Goal: Task Accomplishment & Management: Use online tool/utility

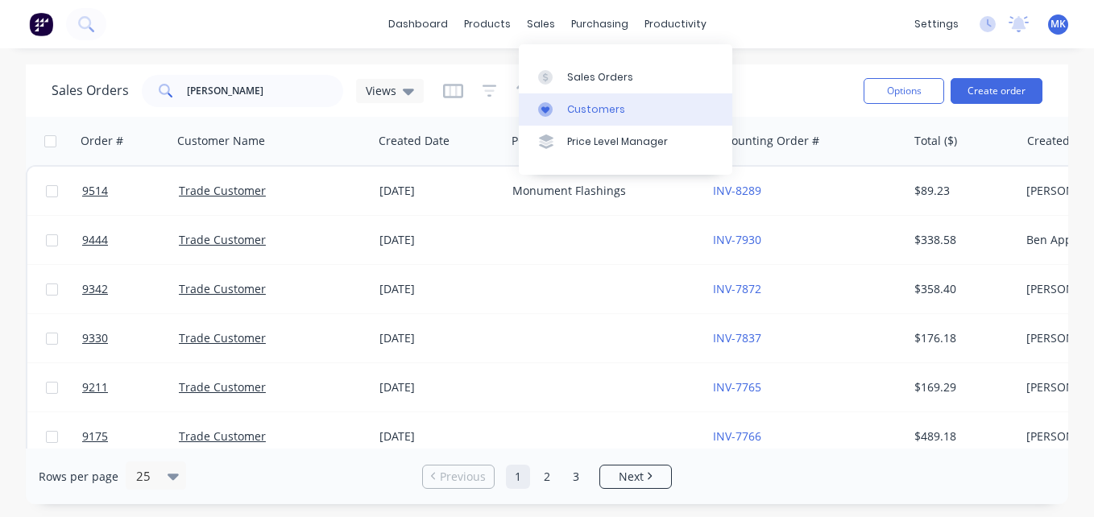
click at [557, 102] on div at bounding box center [550, 109] width 24 height 15
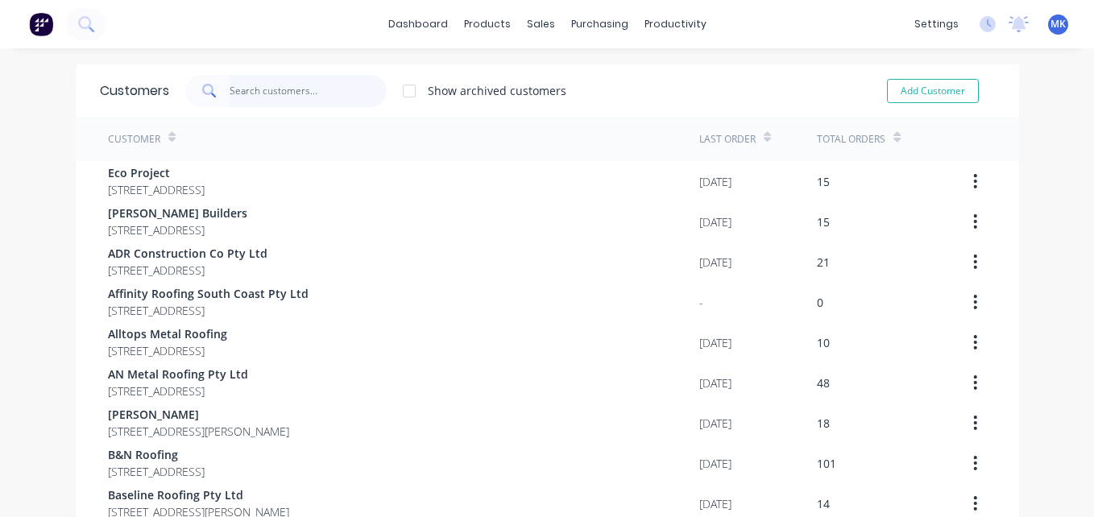
click at [355, 96] on input "text" at bounding box center [308, 91] width 157 height 32
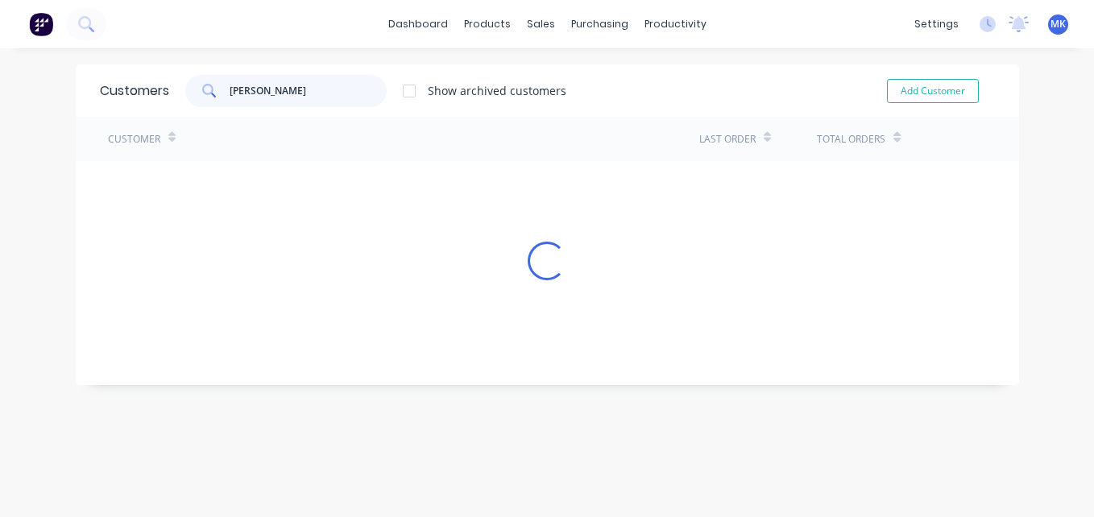
type input "[PERSON_NAME]"
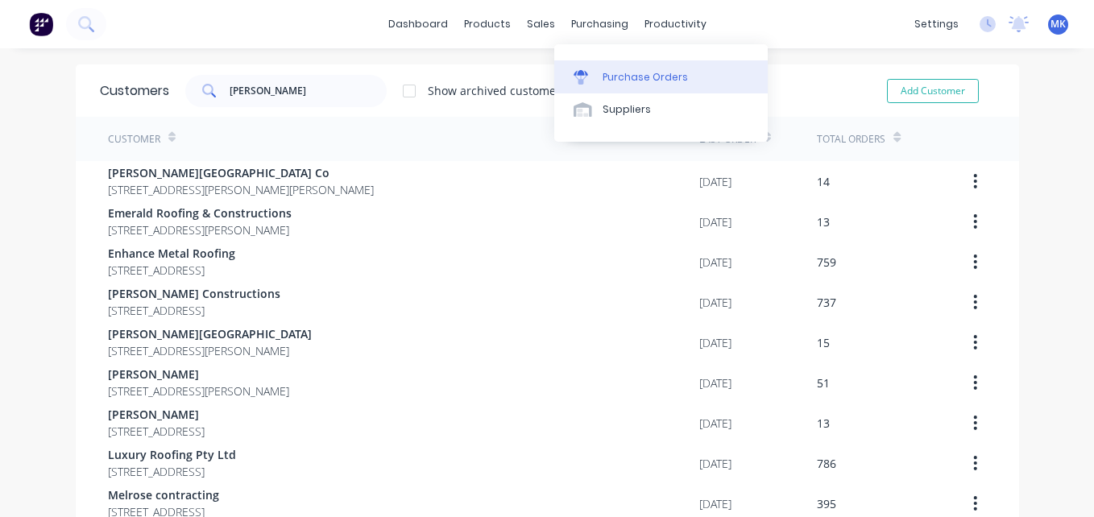
click at [603, 88] on link "Purchase Orders" at bounding box center [661, 76] width 214 height 32
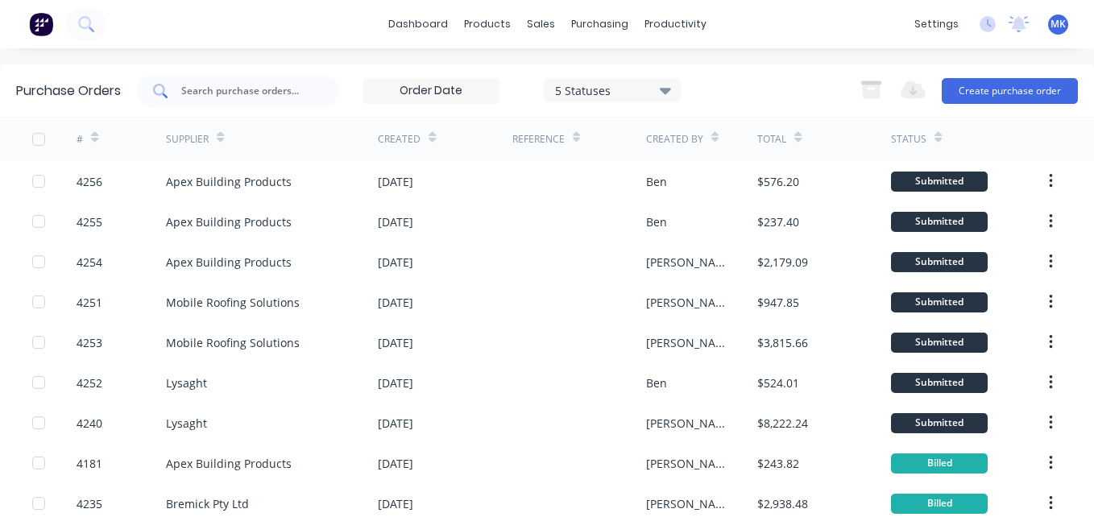
click at [274, 86] on input "text" at bounding box center [247, 91] width 134 height 16
type input "4245"
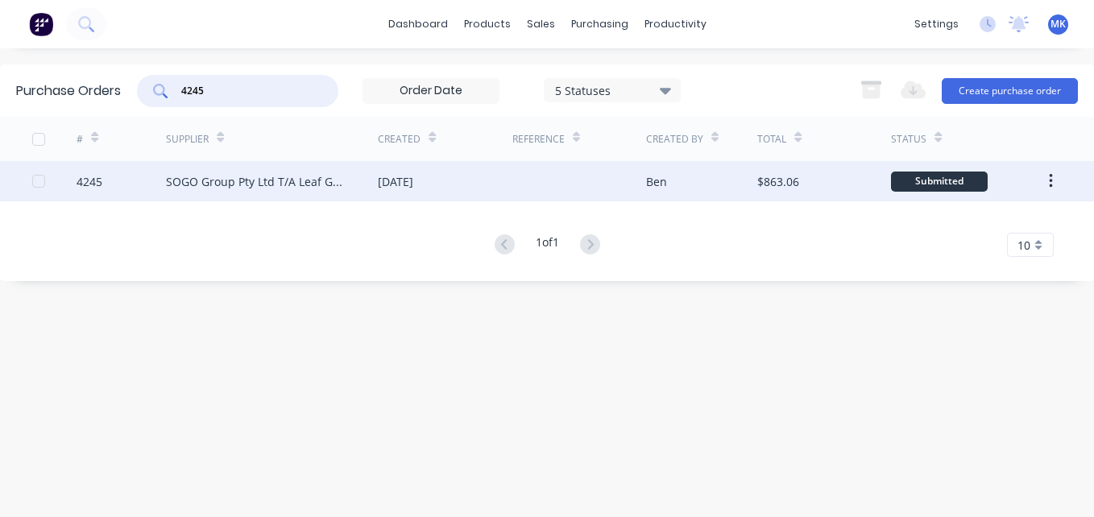
click at [451, 186] on div "[DATE]" at bounding box center [445, 181] width 134 height 40
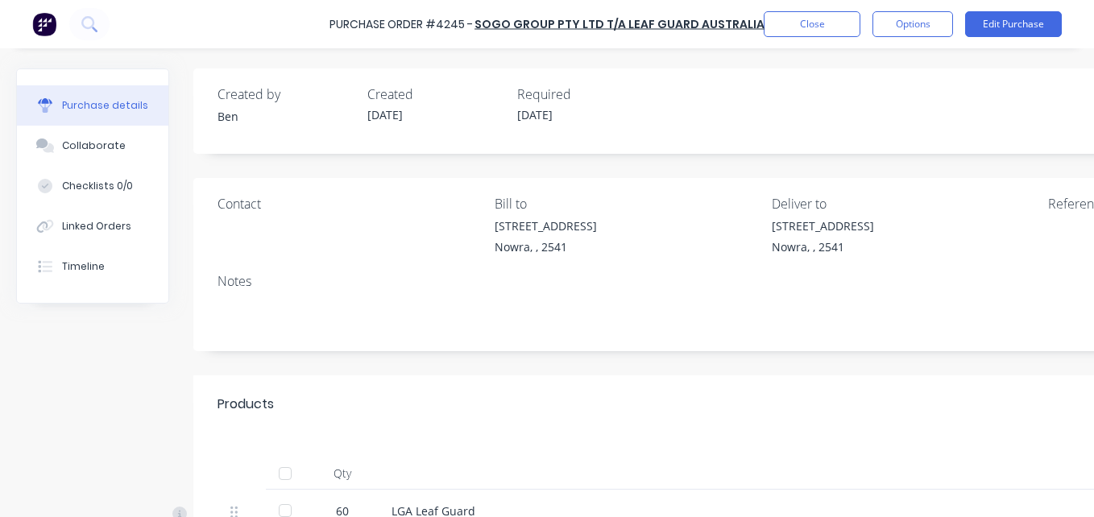
scroll to position [139, 0]
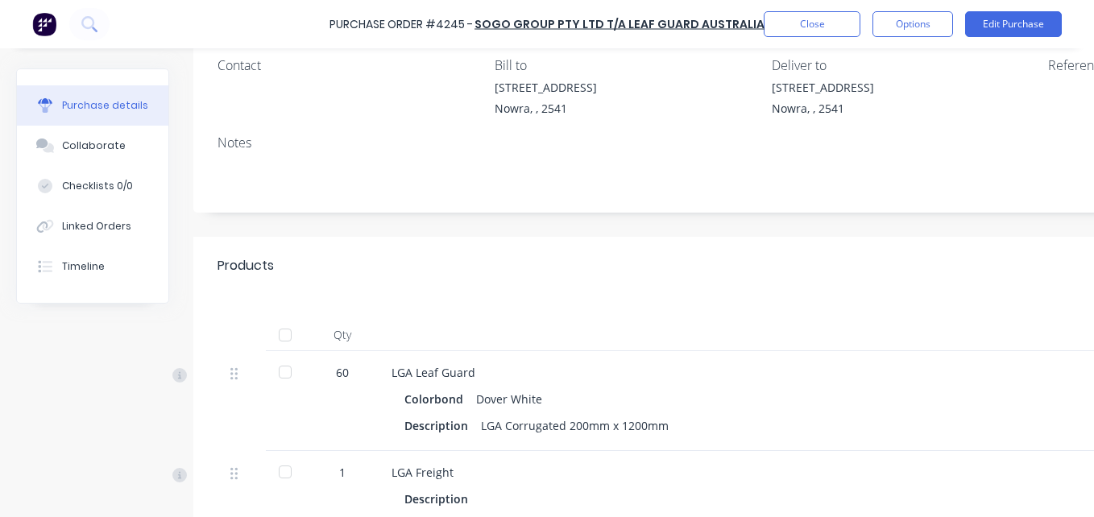
click at [287, 334] on div at bounding box center [285, 335] width 32 height 32
click at [909, 15] on button "Options" at bounding box center [913, 24] width 81 height 26
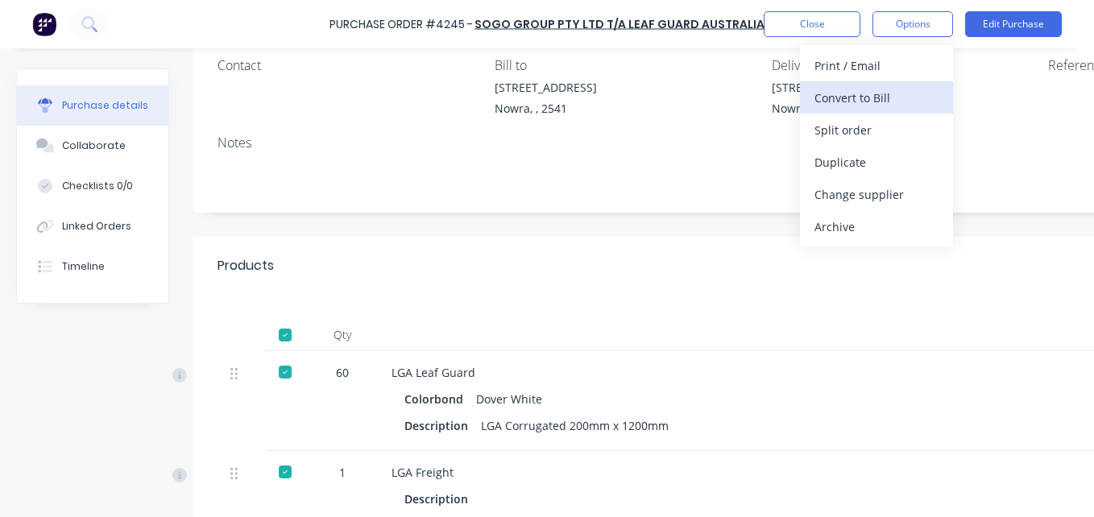
click at [886, 107] on div "Convert to Bill" at bounding box center [877, 97] width 124 height 23
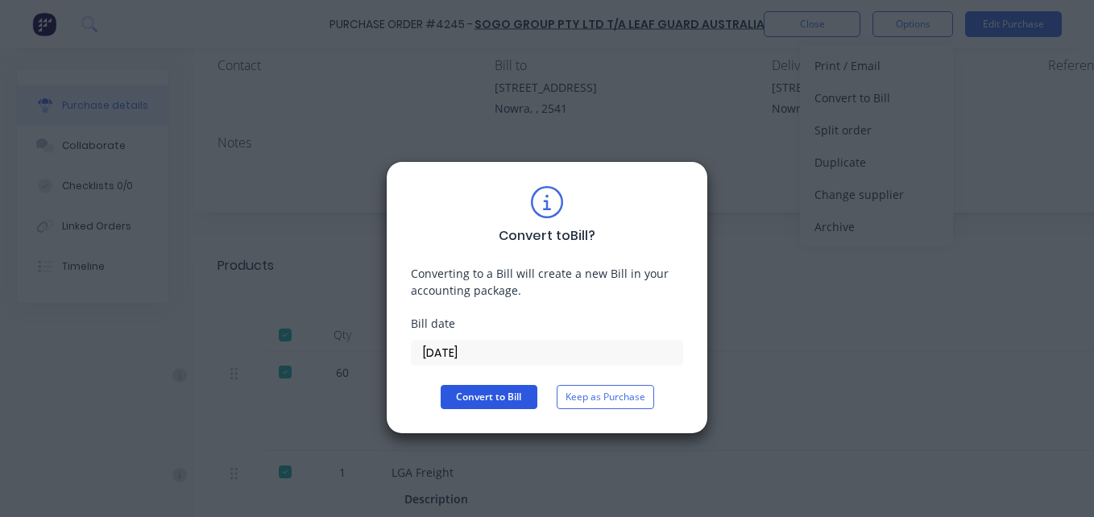
click at [504, 396] on button "Convert to Bill" at bounding box center [489, 397] width 97 height 24
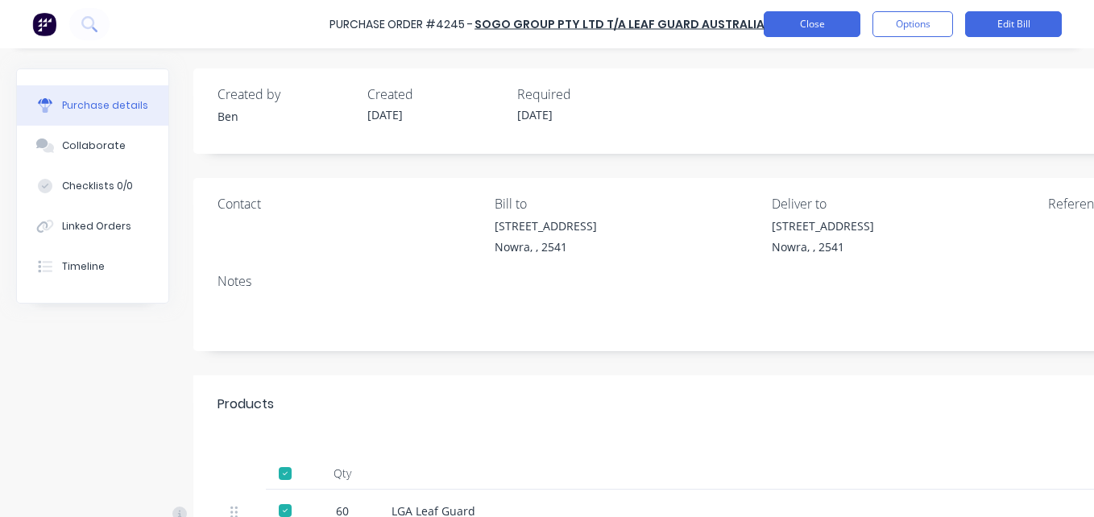
click at [796, 23] on button "Close" at bounding box center [812, 24] width 97 height 26
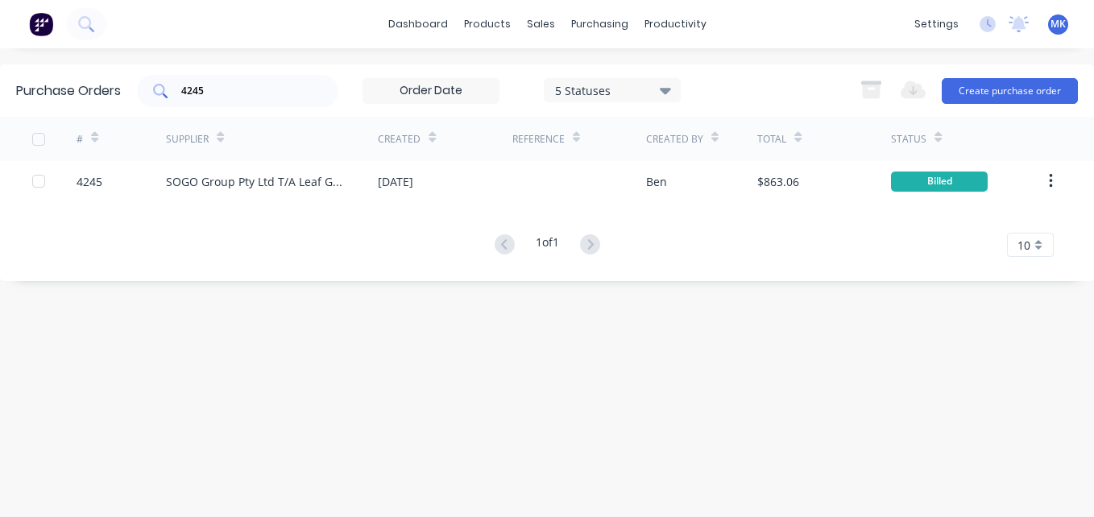
click at [270, 92] on input "4245" at bounding box center [247, 91] width 134 height 16
type input "4227"
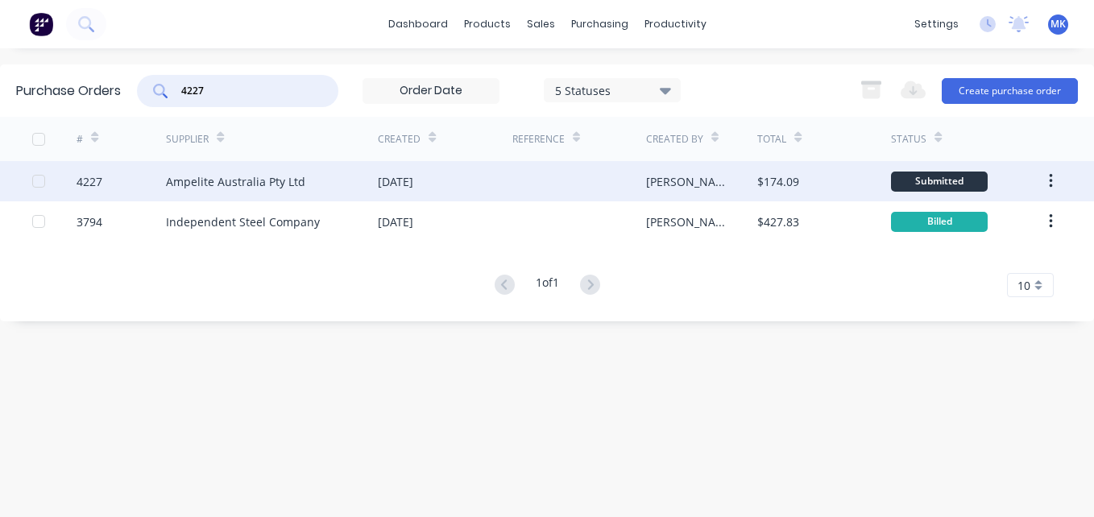
click at [560, 187] on div at bounding box center [579, 181] width 134 height 40
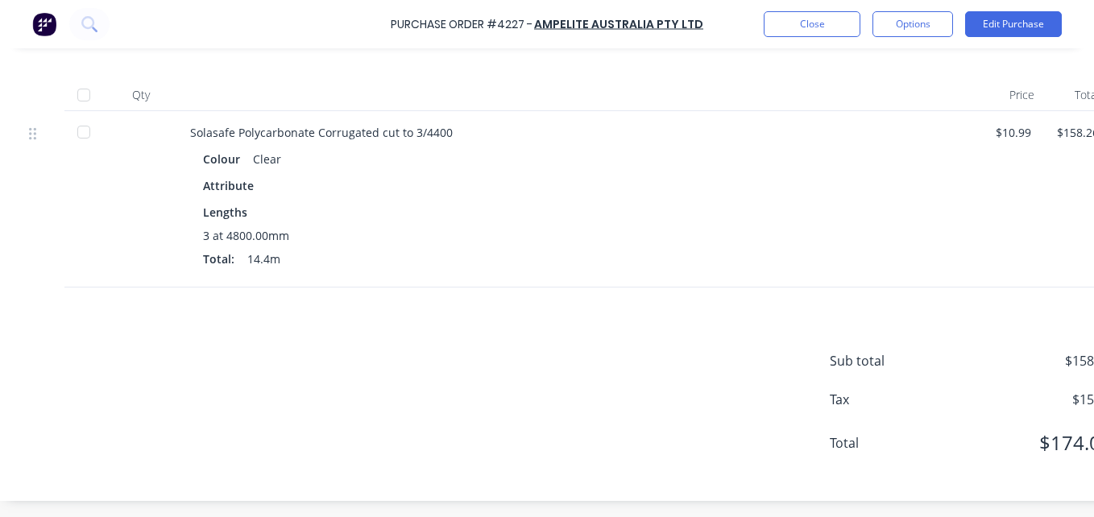
scroll to position [391, 255]
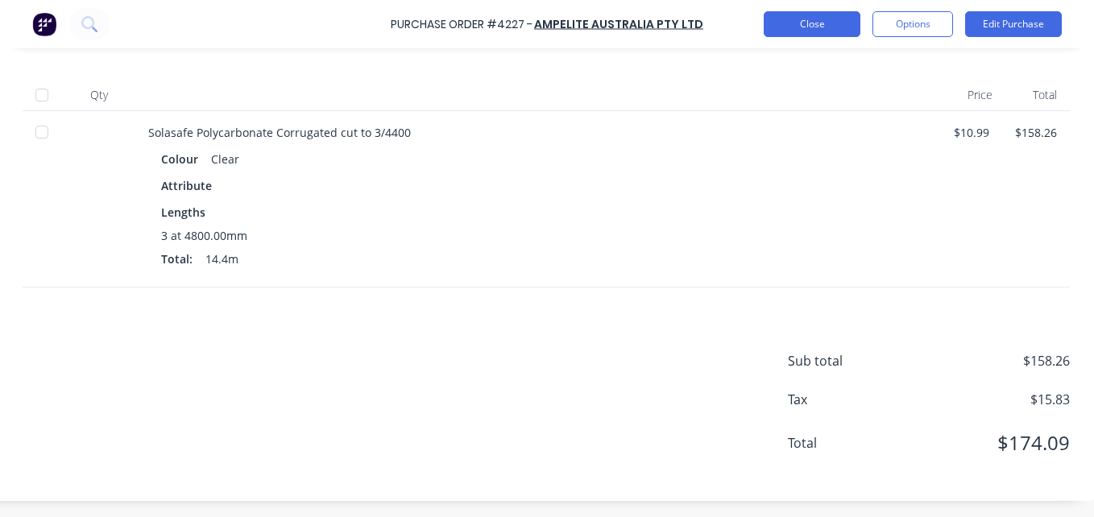
click at [798, 18] on button "Close" at bounding box center [812, 24] width 97 height 26
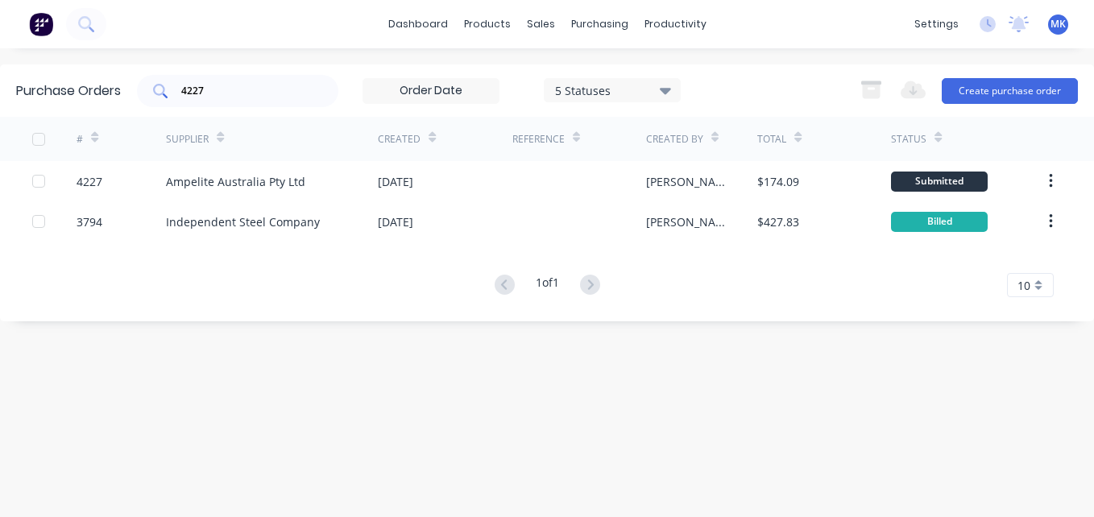
click at [297, 77] on div "4227" at bounding box center [237, 91] width 201 height 32
type input "4219"
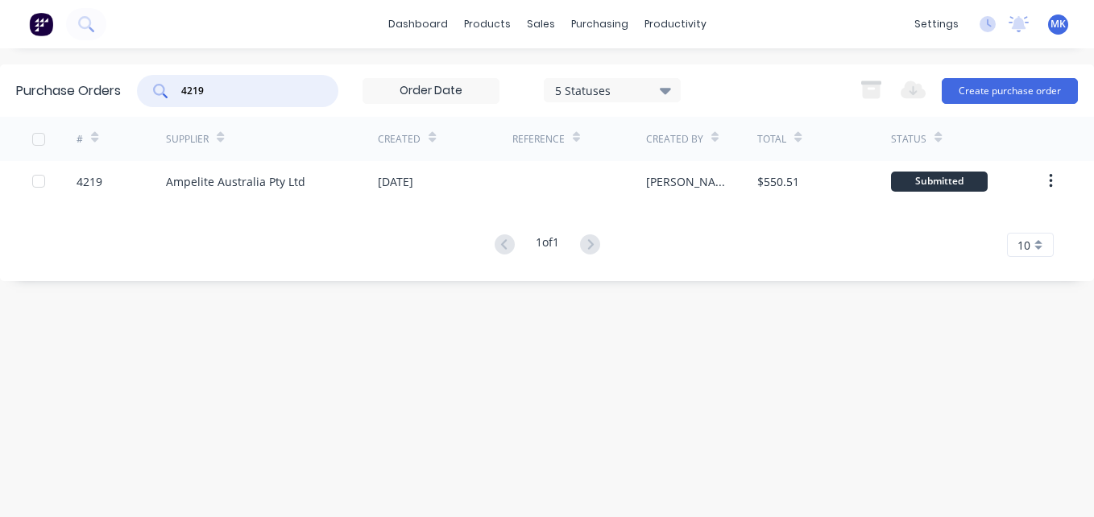
click at [412, 202] on div "# Supplier Created Reference Created By Total Status 4219 Ampelite Australia Pt…" at bounding box center [547, 187] width 1094 height 140
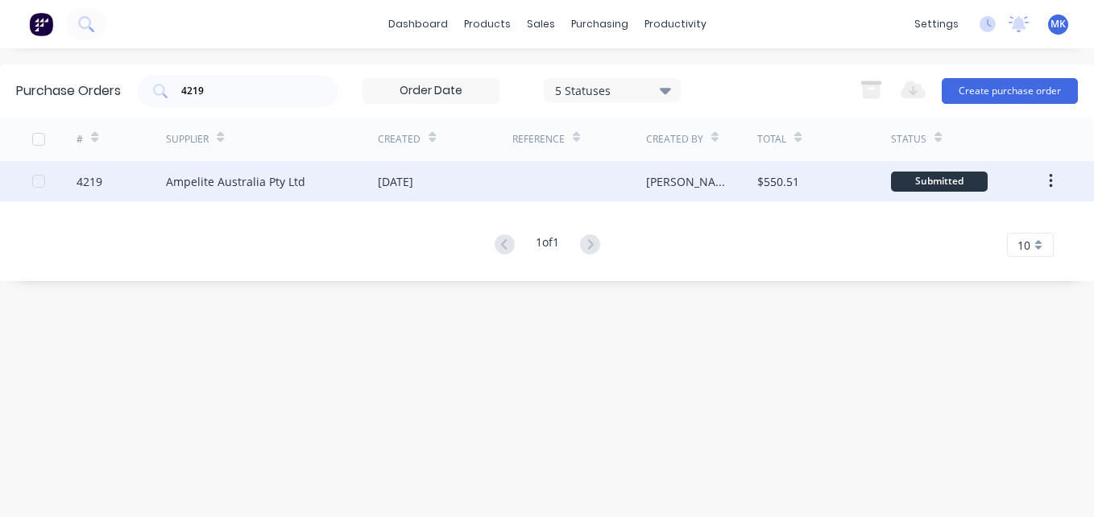
click at [406, 190] on div "[DATE]" at bounding box center [445, 181] width 134 height 40
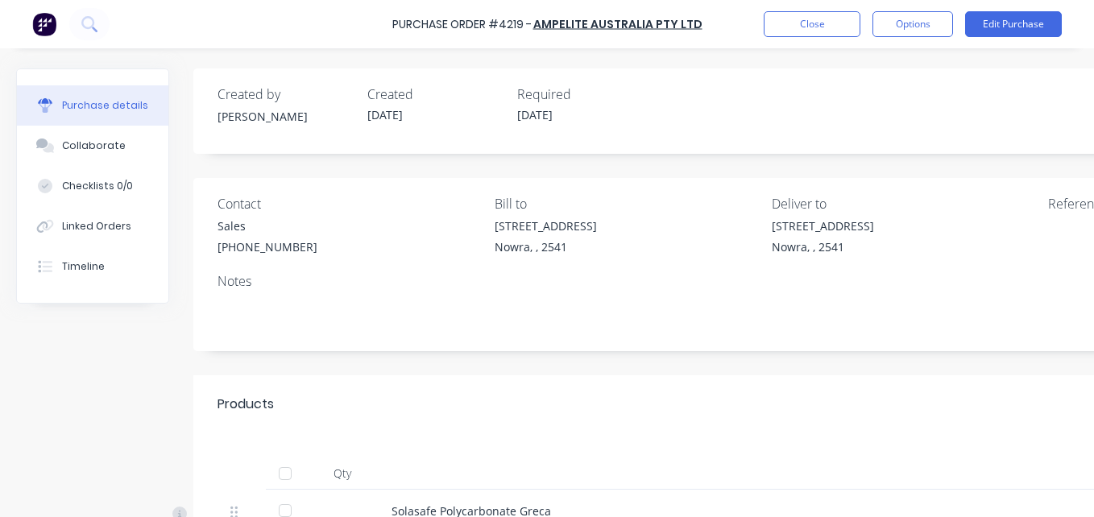
click at [285, 469] on div at bounding box center [285, 474] width 32 height 32
click at [910, 16] on button "Options" at bounding box center [913, 24] width 81 height 26
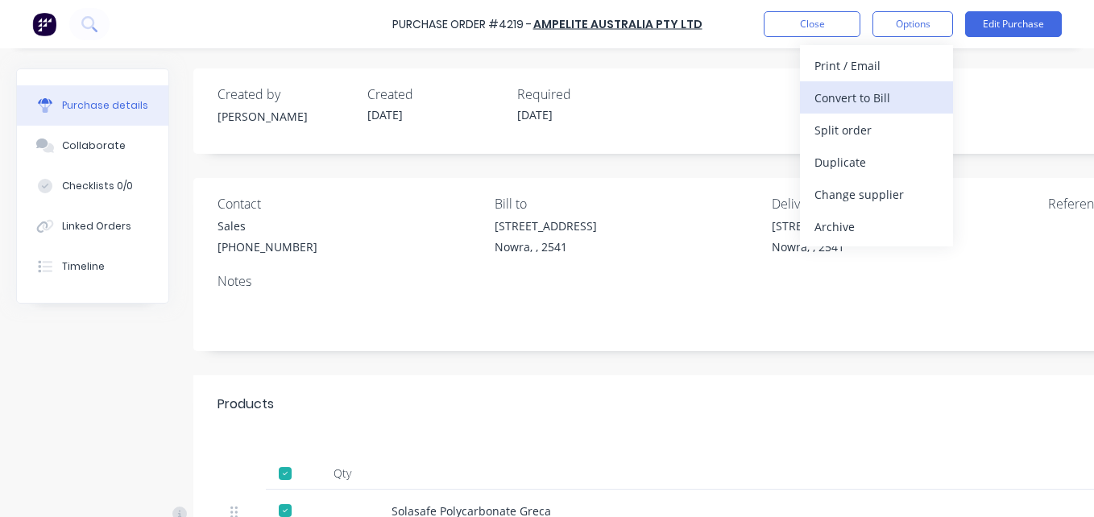
click at [889, 101] on div "Convert to Bill" at bounding box center [877, 97] width 124 height 23
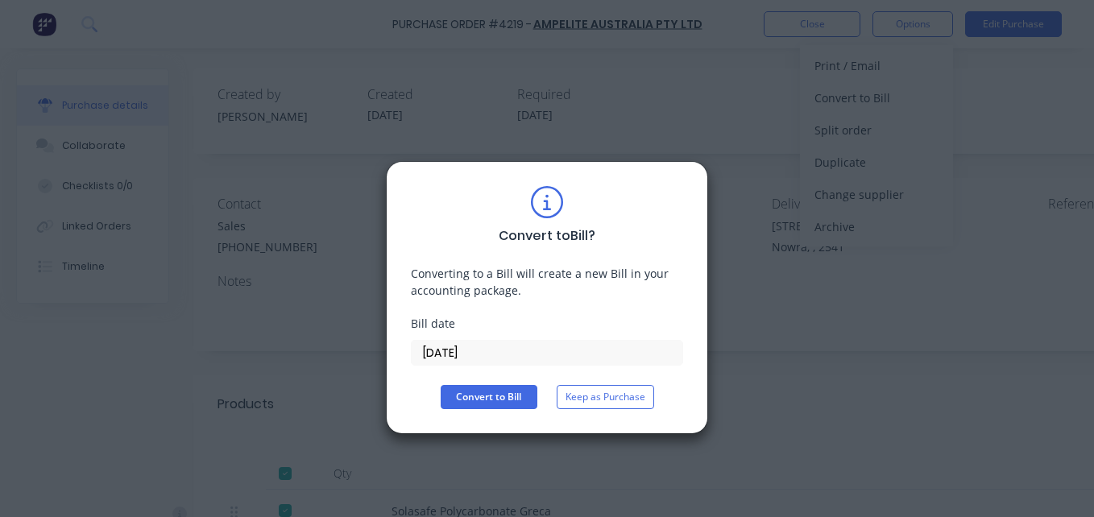
click at [528, 355] on input "[DATE]" at bounding box center [547, 353] width 271 height 24
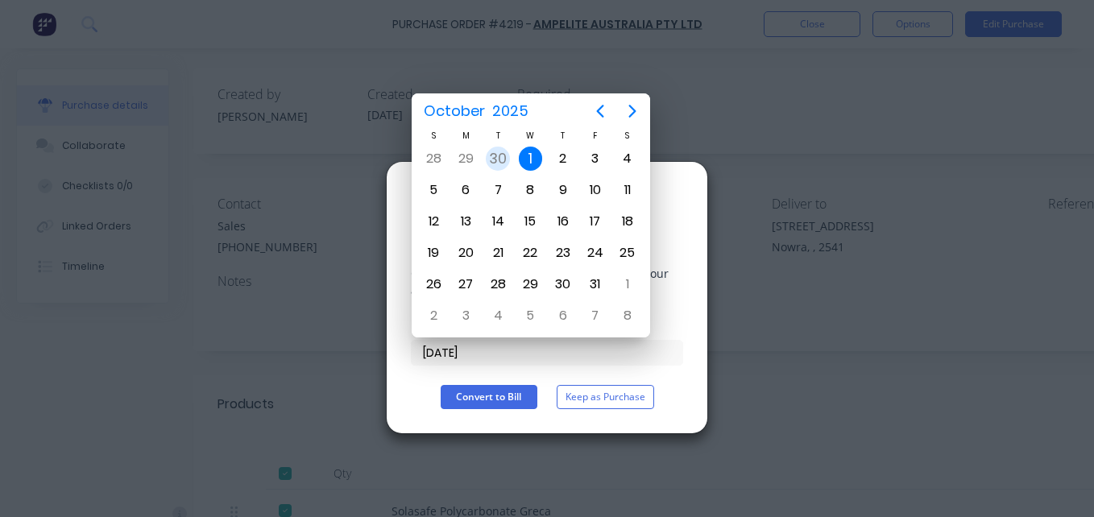
click at [507, 167] on div "30" at bounding box center [498, 159] width 24 height 24
type input "[DATE]"
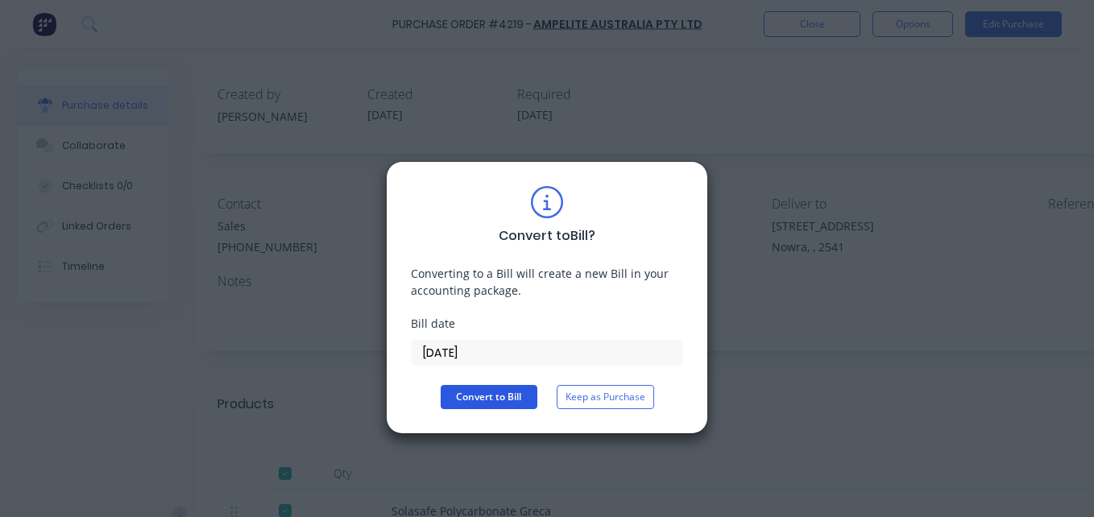
click at [482, 402] on button "Convert to Bill" at bounding box center [489, 397] width 97 height 24
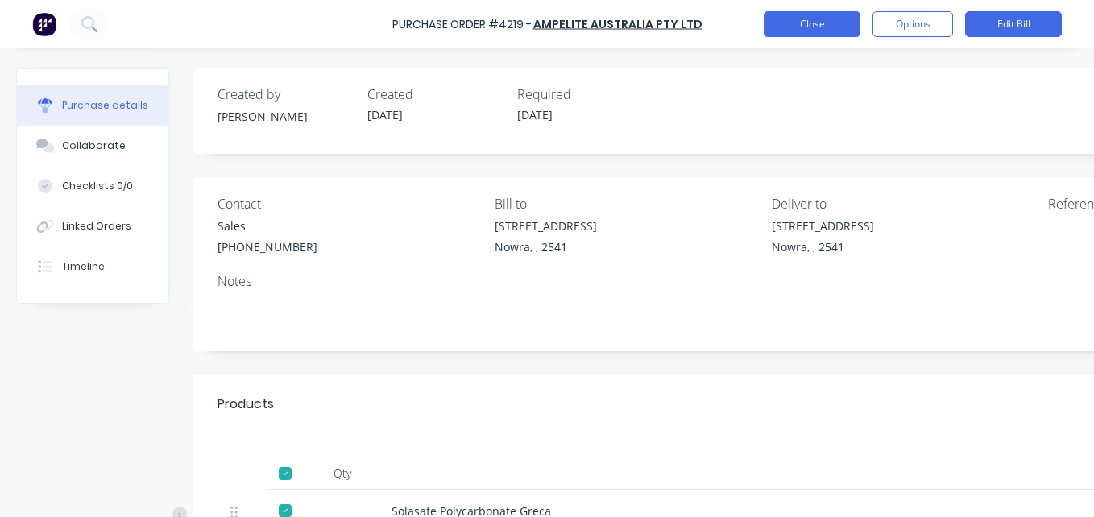
click at [814, 25] on button "Close" at bounding box center [812, 24] width 97 height 26
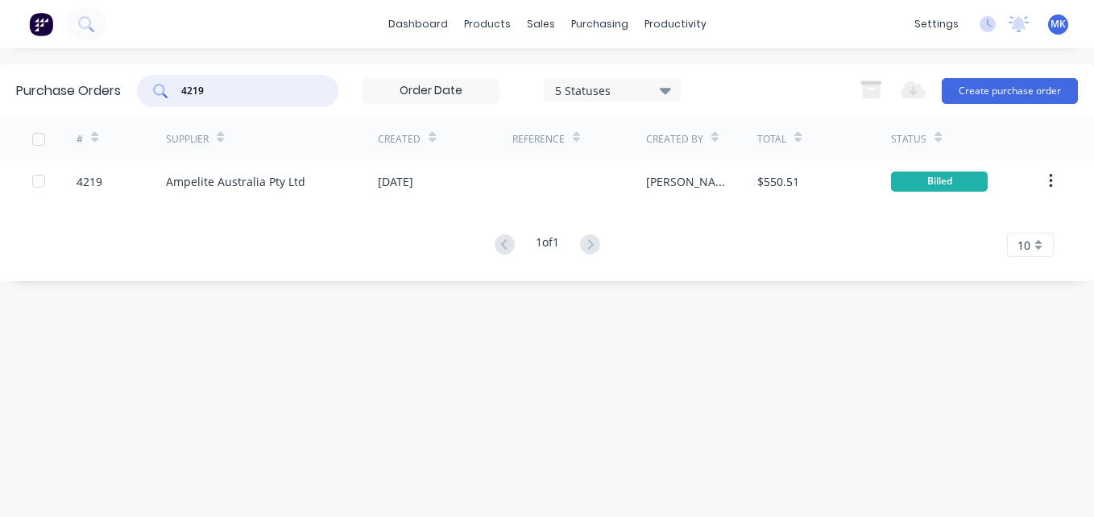
click at [234, 93] on input "4219" at bounding box center [247, 91] width 134 height 16
type input "4227"
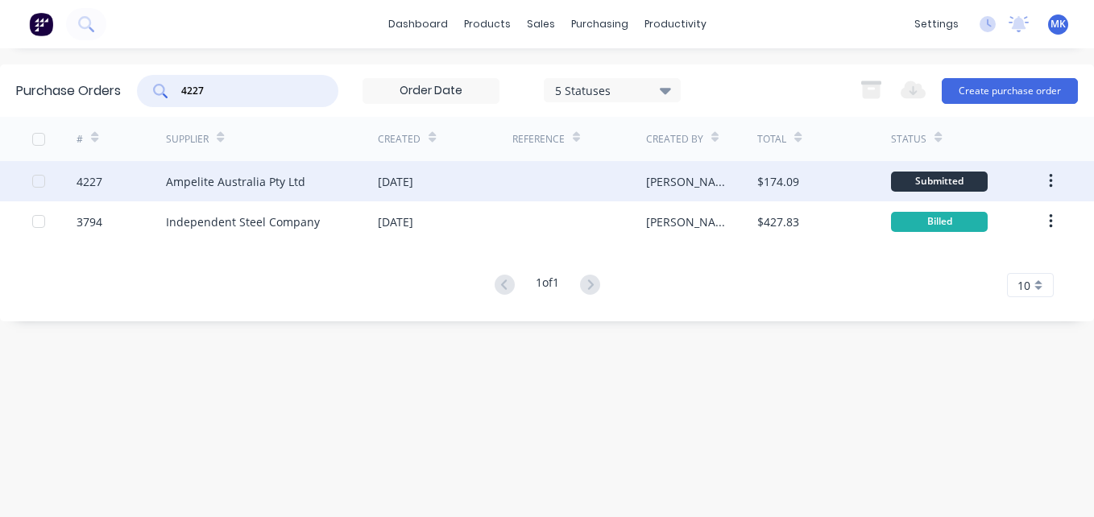
click at [672, 191] on div "[PERSON_NAME]" at bounding box center [702, 181] width 112 height 40
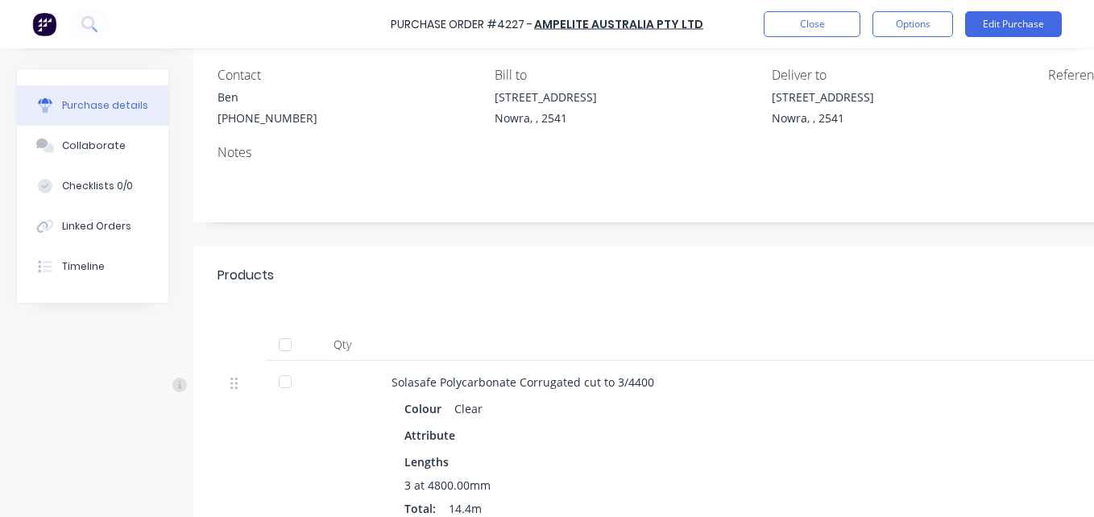
scroll to position [157, 0]
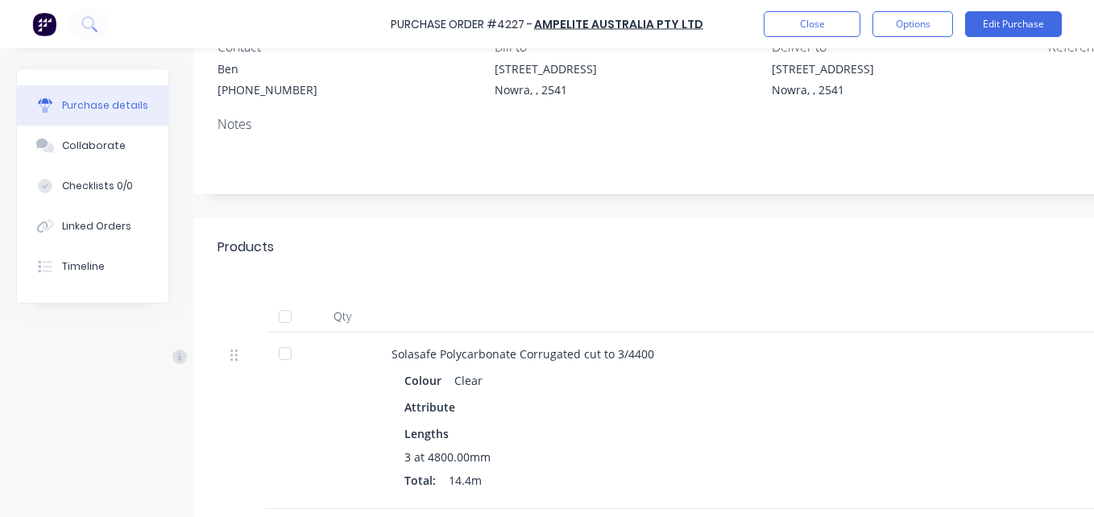
click at [277, 314] on div at bounding box center [285, 317] width 32 height 32
click at [894, 36] on button "Options" at bounding box center [913, 24] width 81 height 26
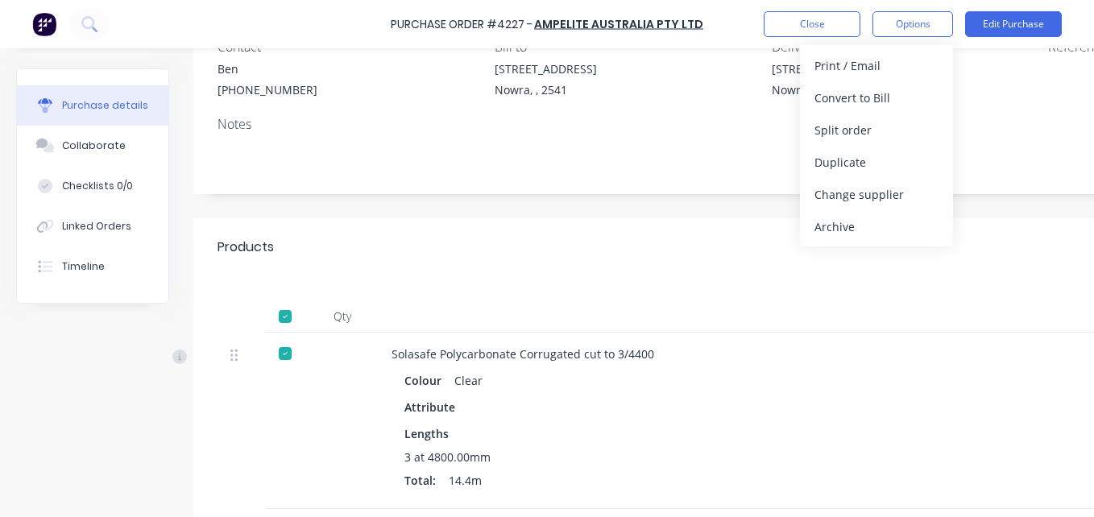
click at [686, 225] on div "Products Show / Hide columns" at bounding box center [765, 247] width 1144 height 58
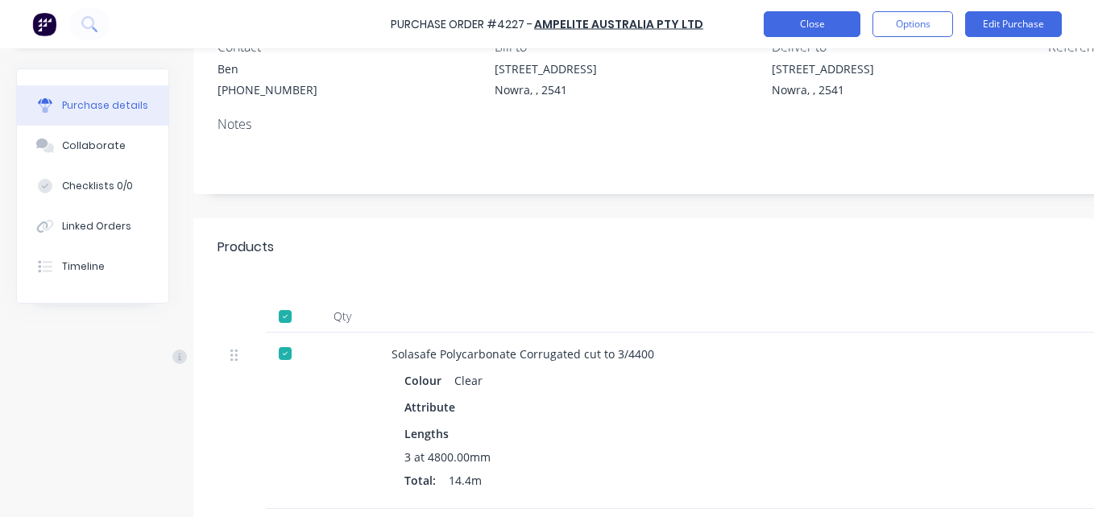
click at [780, 21] on button "Close" at bounding box center [812, 24] width 97 height 26
